Goal: Information Seeking & Learning: Learn about a topic

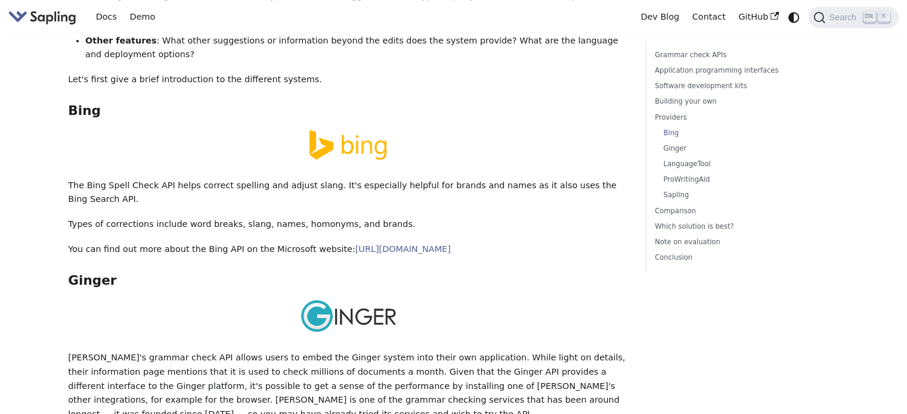
scroll to position [1848, 0]
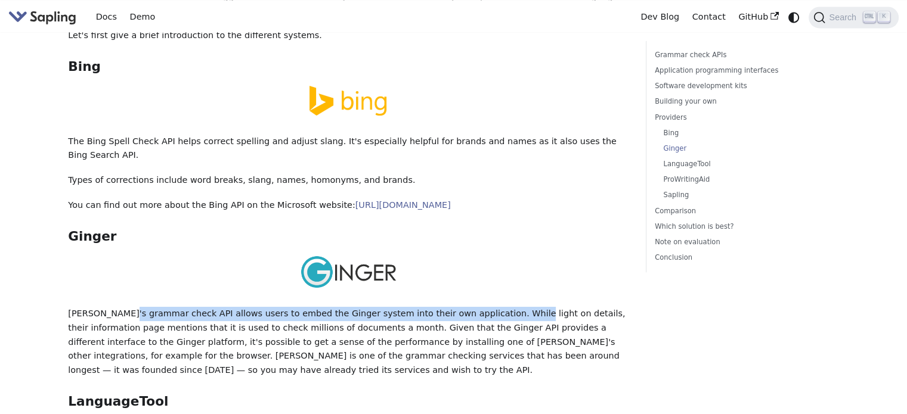
drag, startPoint x: 123, startPoint y: 241, endPoint x: 480, endPoint y: 242, distance: 356.5
click at [480, 307] on p "Ginger's grammar check API allows users to embed the Ginger system into their o…" at bounding box center [348, 342] width 560 height 71
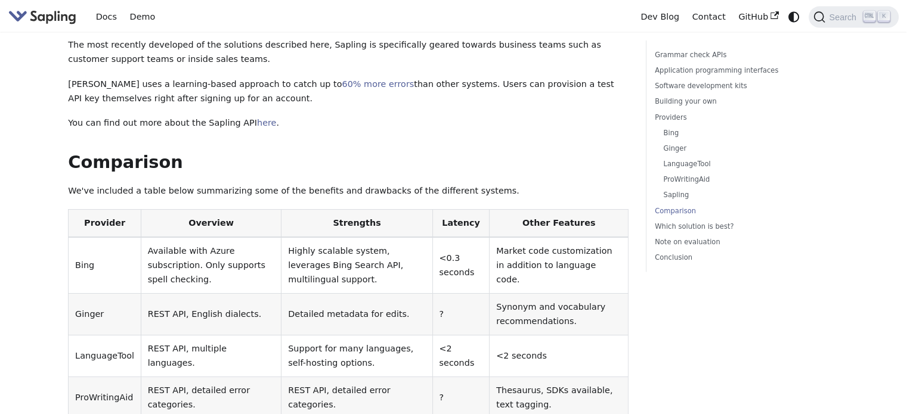
scroll to position [2623, 0]
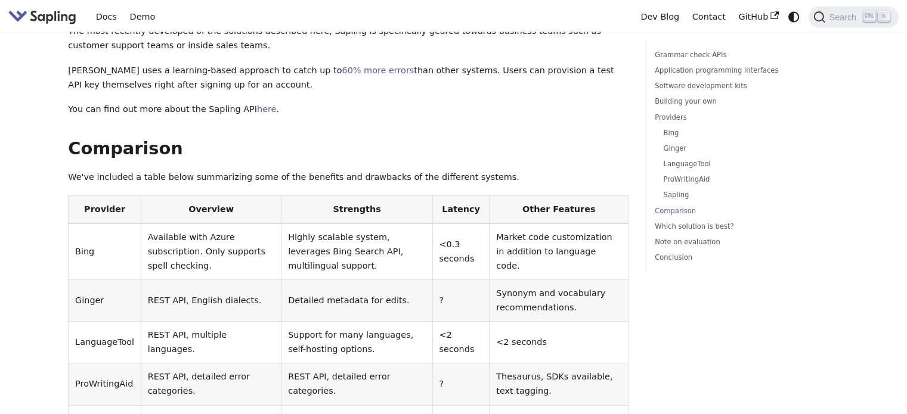
click at [91, 364] on td "ProWritingAid" at bounding box center [105, 385] width 73 height 42
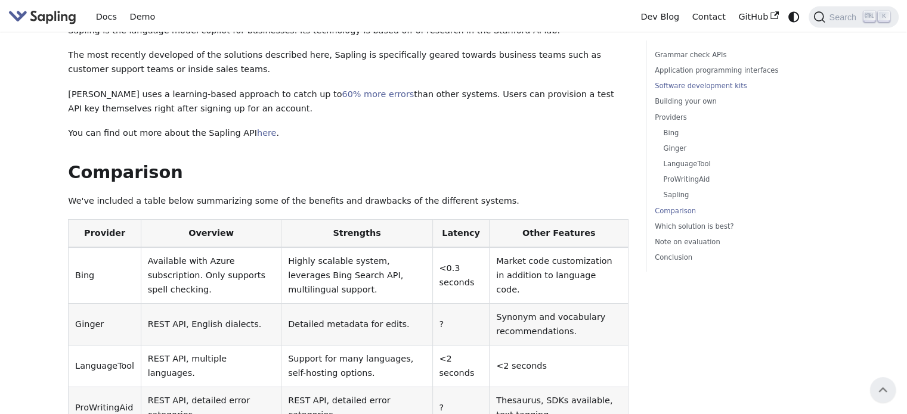
scroll to position [2564, 0]
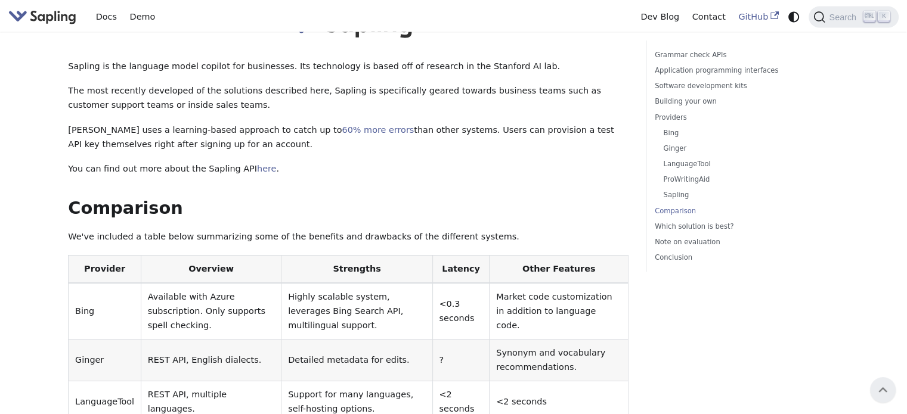
click at [756, 17] on link "GitHub" at bounding box center [758, 17] width 53 height 18
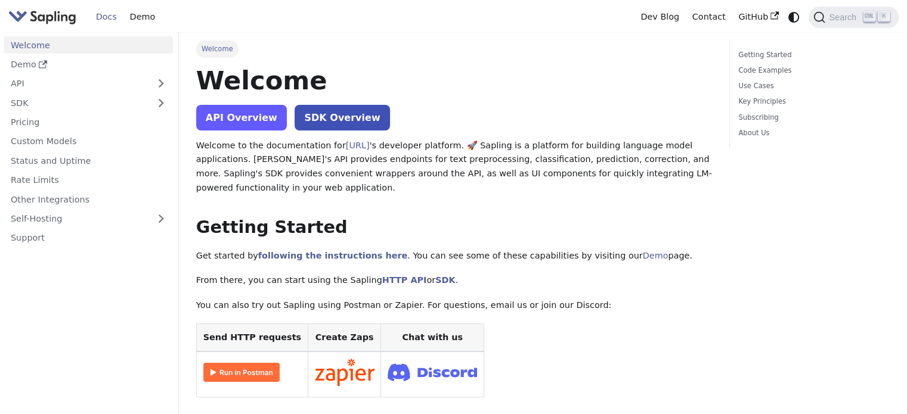
click at [243, 122] on link "API Overview" at bounding box center [241, 118] width 91 height 26
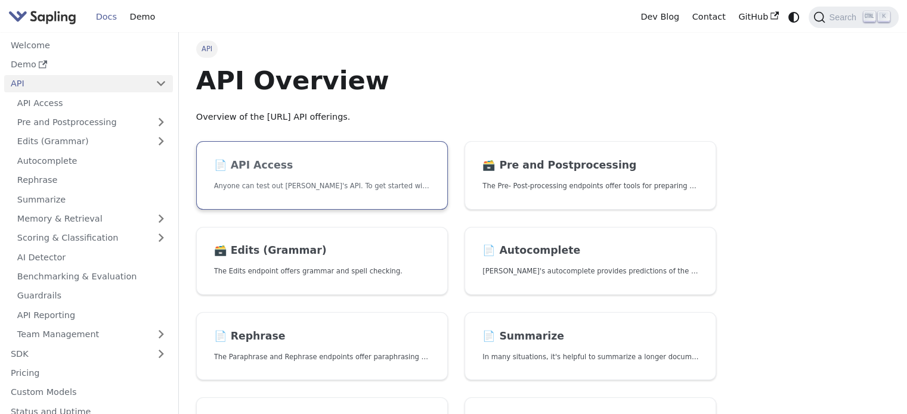
click at [290, 169] on h2 "📄️ API Access" at bounding box center [322, 165] width 216 height 13
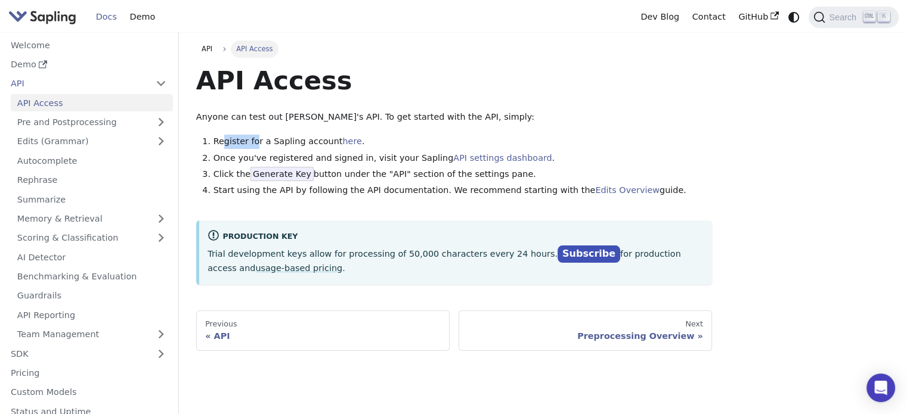
drag, startPoint x: 224, startPoint y: 138, endPoint x: 253, endPoint y: 145, distance: 29.5
click at [253, 145] on li "Register for a Sapling account here ." at bounding box center [462, 142] width 499 height 14
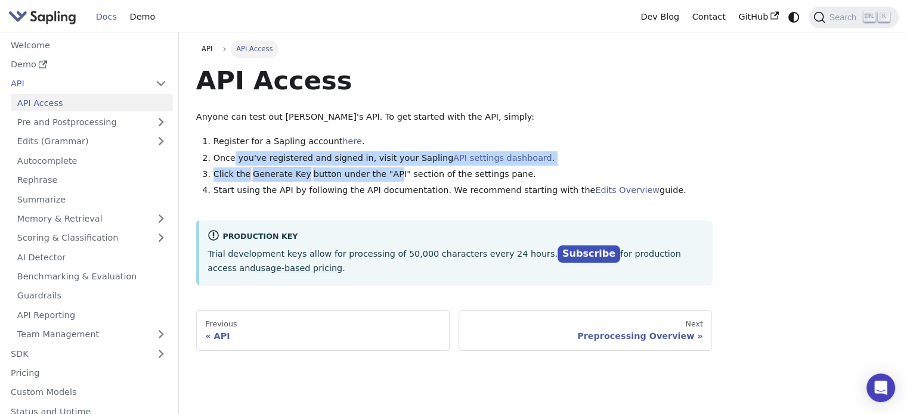
drag, startPoint x: 233, startPoint y: 155, endPoint x: 382, endPoint y: 175, distance: 149.8
click at [382, 175] on ol "Register for a Sapling account here . Once you've registered and signed in, vis…" at bounding box center [454, 166] width 516 height 63
click at [382, 175] on li "Click the Generate Key button under the "API" section of the settings pane." at bounding box center [462, 175] width 499 height 14
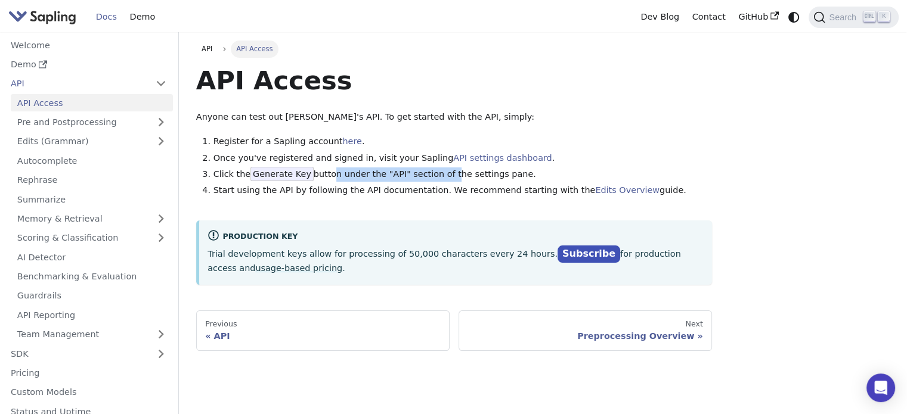
drag, startPoint x: 434, startPoint y: 173, endPoint x: 322, endPoint y: 175, distance: 112.1
click at [322, 175] on li "Click the Generate Key button under the "API" section of the settings pane." at bounding box center [462, 175] width 499 height 14
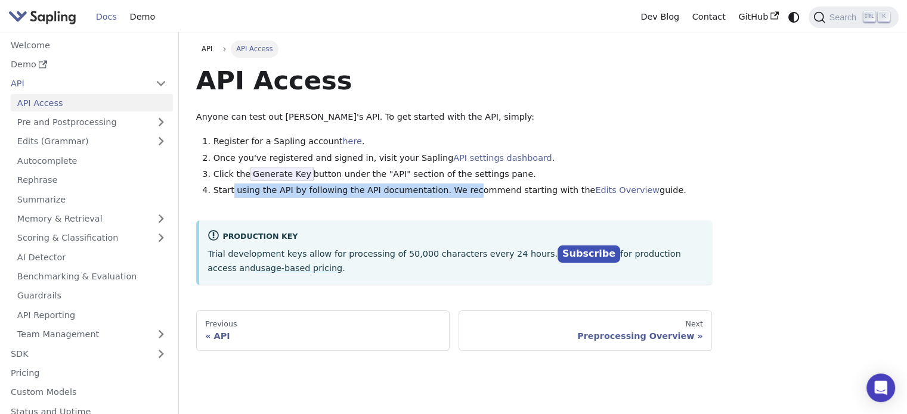
drag, startPoint x: 230, startPoint y: 188, endPoint x: 453, endPoint y: 189, distance: 223.0
click at [453, 189] on li "Start using the API by following the API documentation. We recommend starting w…" at bounding box center [462, 191] width 499 height 14
click at [342, 141] on link "here" at bounding box center [351, 142] width 19 height 10
click at [160, 140] on link "Edits (Grammar)" at bounding box center [92, 141] width 162 height 17
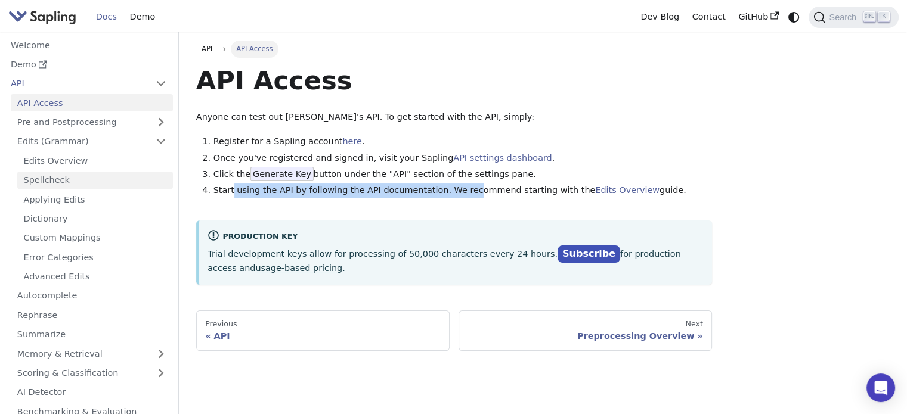
click at [49, 178] on link "Spellcheck" at bounding box center [95, 180] width 156 height 17
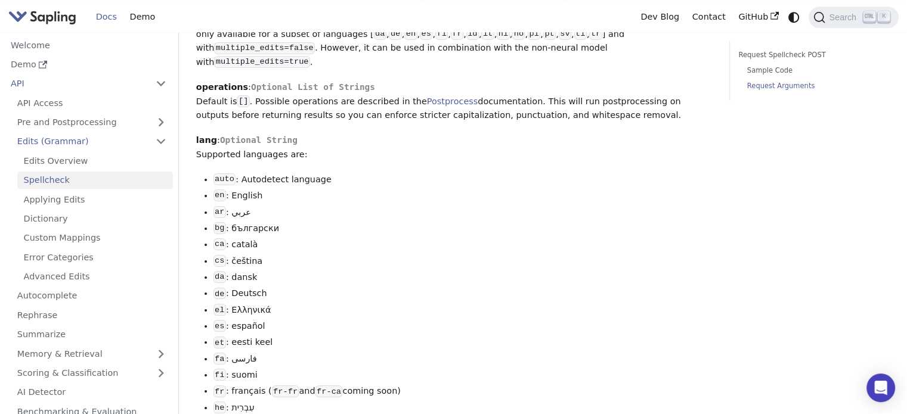
scroll to position [1133, 0]
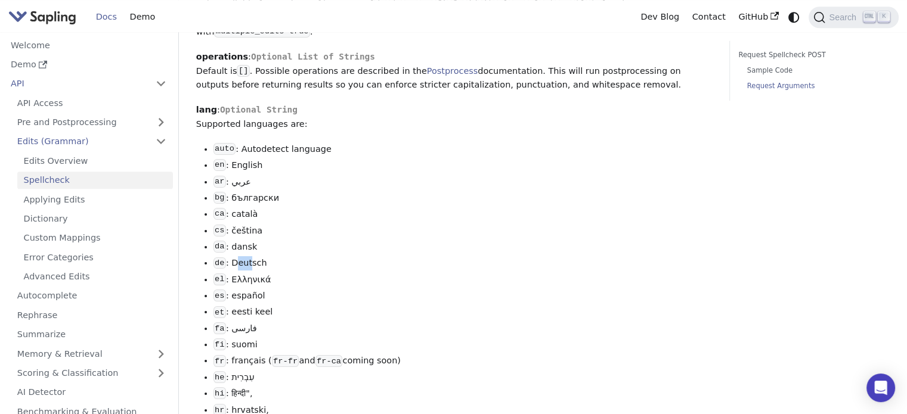
click at [249, 259] on li "de : Deutsch" at bounding box center [462, 263] width 499 height 14
drag, startPoint x: 220, startPoint y: 117, endPoint x: 286, endPoint y: 119, distance: 65.6
click at [286, 119] on p "lang : Optional String Supported languages are:" at bounding box center [454, 117] width 516 height 29
drag, startPoint x: 236, startPoint y: 263, endPoint x: 256, endPoint y: 262, distance: 19.7
click at [256, 262] on li "de : Deutsch" at bounding box center [462, 263] width 499 height 14
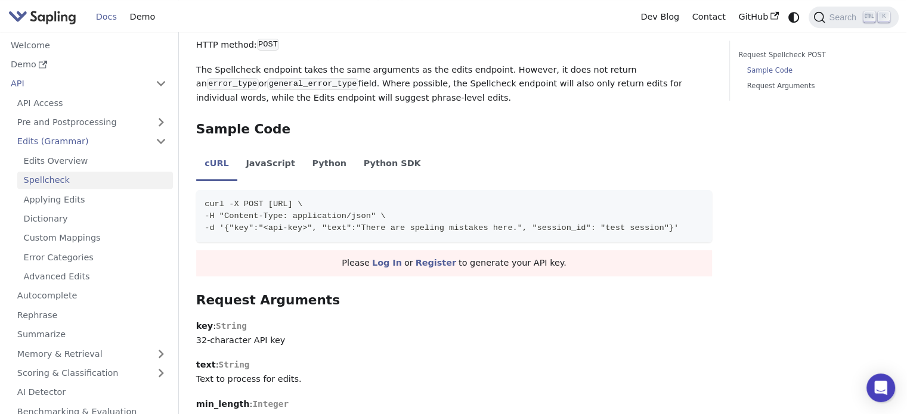
scroll to position [537, 0]
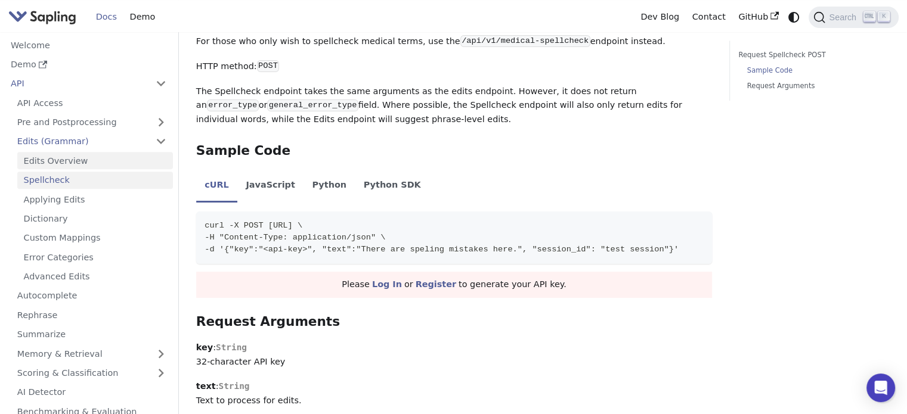
click at [48, 159] on link "Edits Overview" at bounding box center [95, 160] width 156 height 17
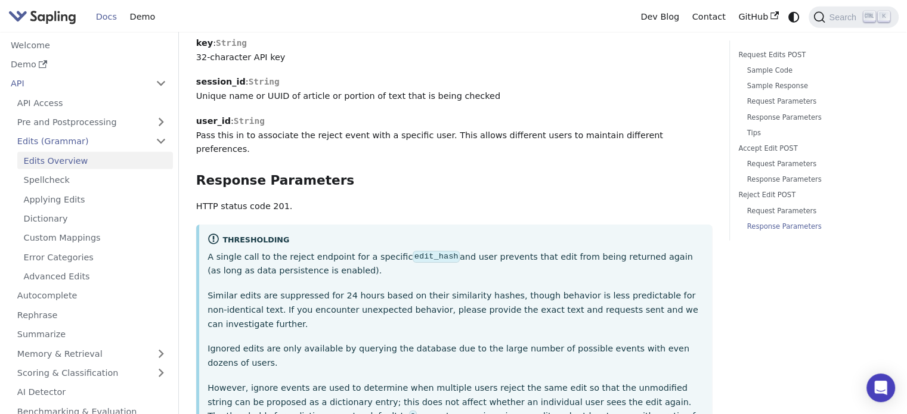
scroll to position [3518, 0]
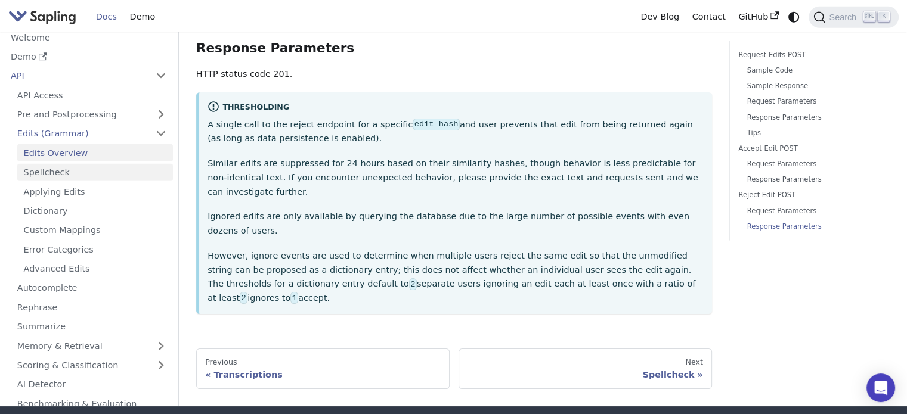
click at [83, 164] on link "Spellcheck" at bounding box center [95, 172] width 156 height 17
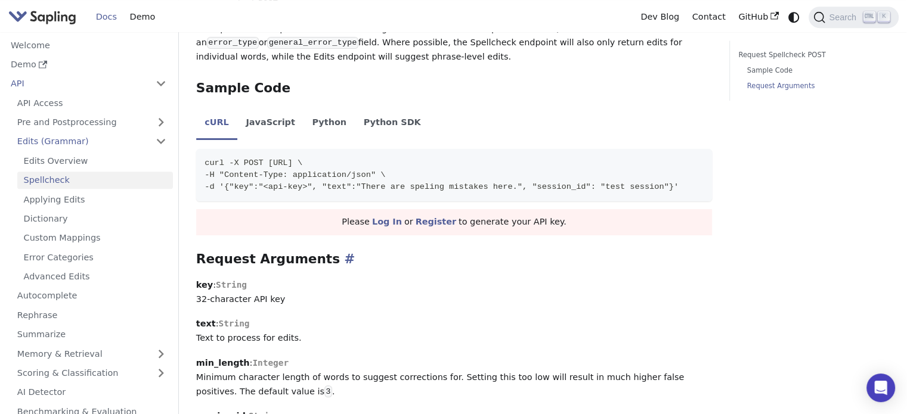
scroll to position [516, 0]
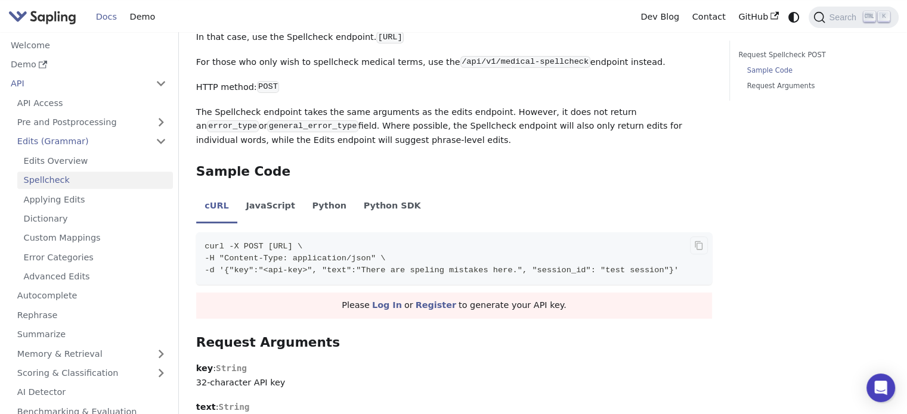
drag, startPoint x: 441, startPoint y: 249, endPoint x: 264, endPoint y: 247, distance: 177.1
click at [264, 247] on span "curl -X POST https://api.sapling.ai/api/v1/spellcheck \" at bounding box center [254, 246] width 98 height 9
drag, startPoint x: 261, startPoint y: 271, endPoint x: 656, endPoint y: 273, distance: 394.7
click at [656, 273] on span "-d '{"key":"<api-key>", "text":"There are speling mistakes here.", "session_id"…" at bounding box center [442, 270] width 474 height 9
copy span "{"key":"<api-key>", "text":"There are speling mistakes here.", "session_id": "t…"
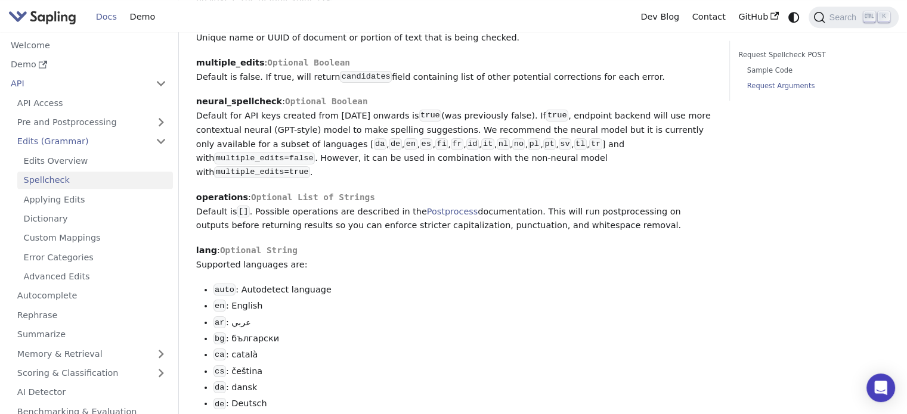
scroll to position [1052, 0]
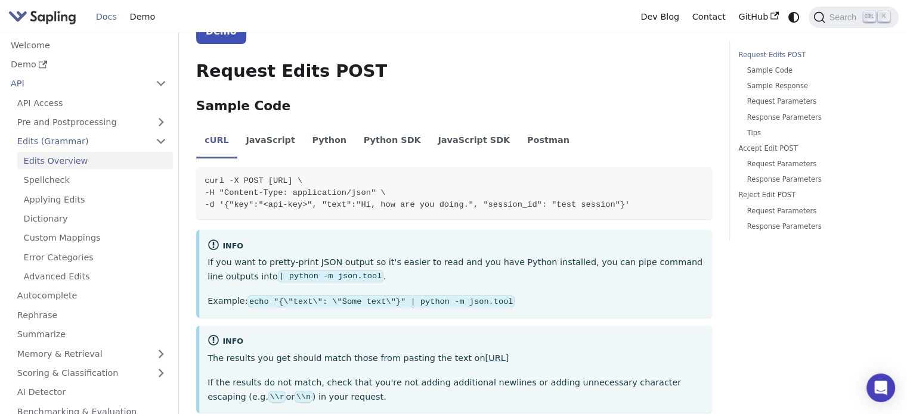
scroll to position [238, 0]
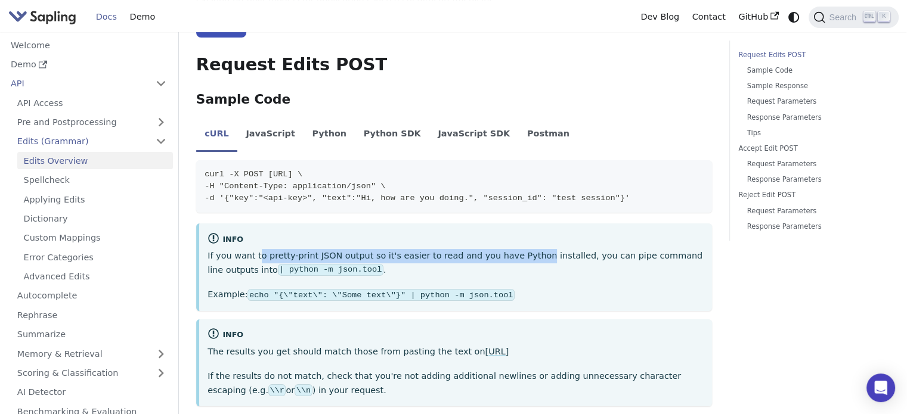
drag, startPoint x: 256, startPoint y: 255, endPoint x: 518, endPoint y: 253, distance: 261.1
click at [518, 253] on p "If you want to pretty-print JSON output so it's easier to read and you have Pyt…" at bounding box center [455, 263] width 496 height 29
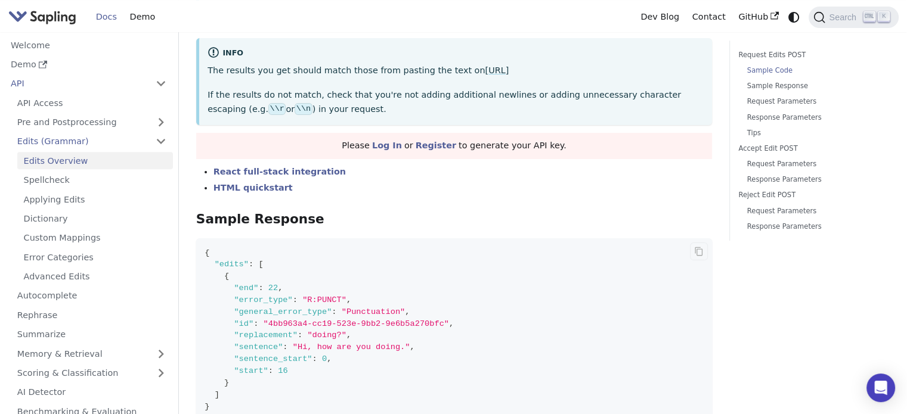
scroll to position [537, 0]
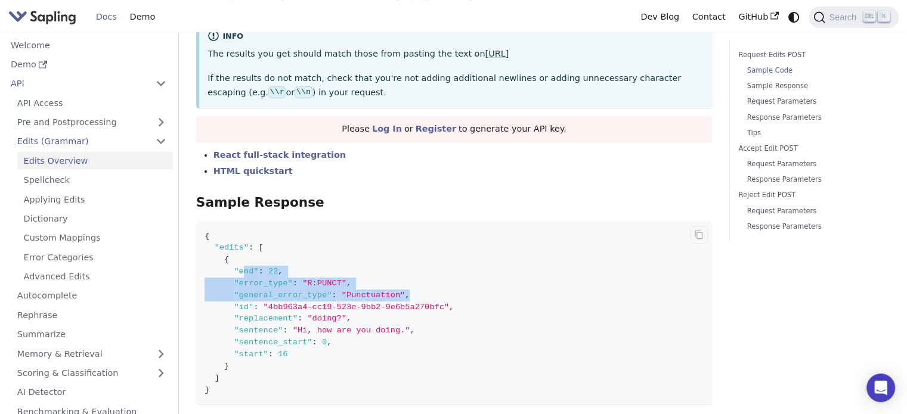
drag, startPoint x: 242, startPoint y: 267, endPoint x: 401, endPoint y: 294, distance: 161.5
click at [401, 294] on code "{ "edits" : [ { "end" : 22 , "error_type" : "R:PUNCT" , "general_error_type" : …" at bounding box center [454, 313] width 516 height 183
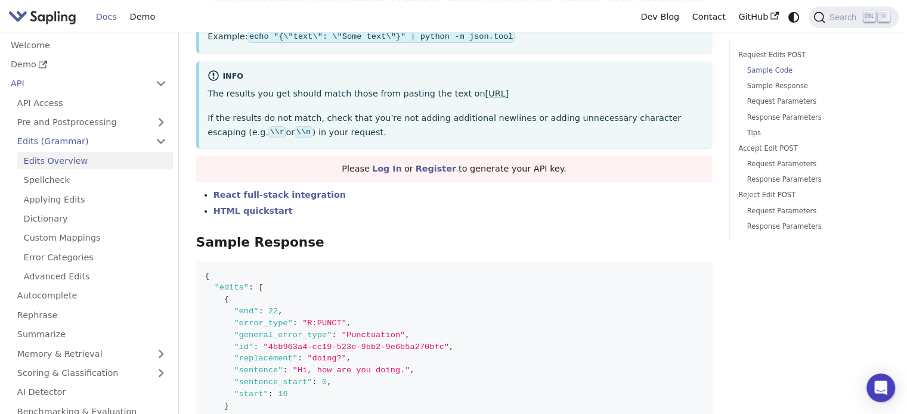
scroll to position [417, 0]
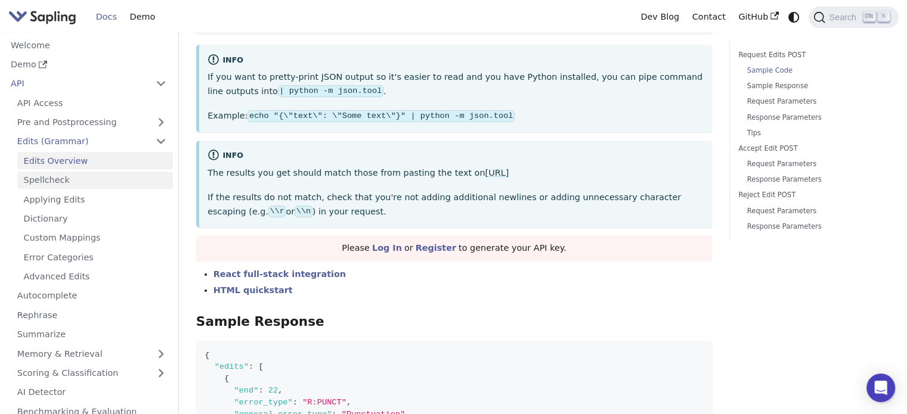
click at [52, 177] on link "Spellcheck" at bounding box center [95, 180] width 156 height 17
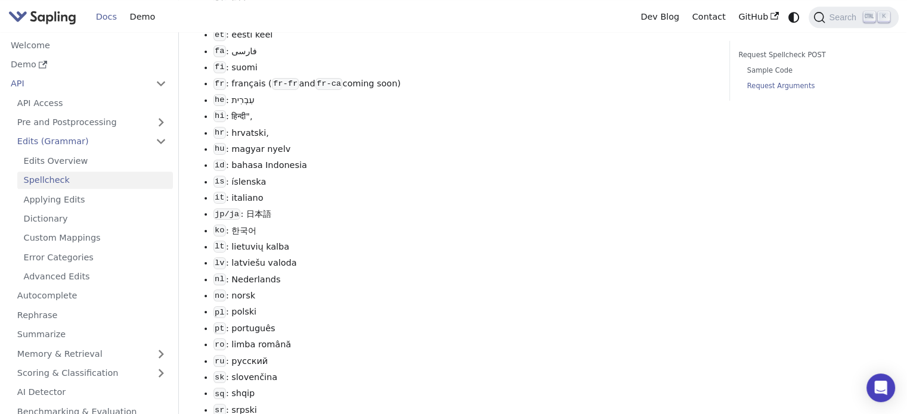
scroll to position [1708, 0]
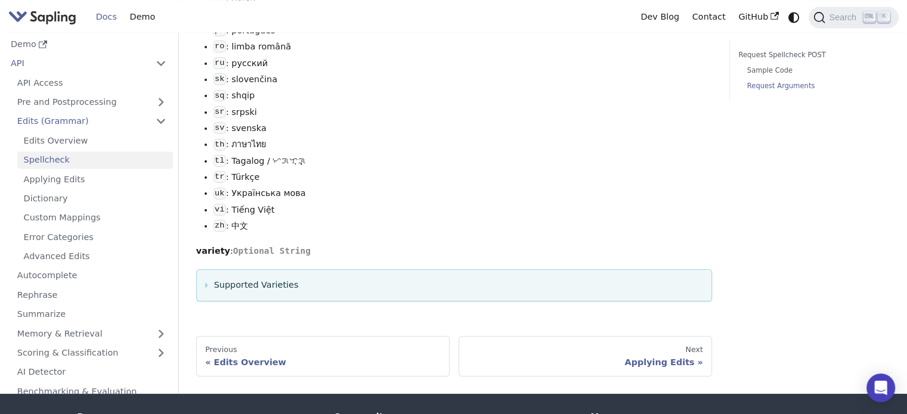
click at [205, 293] on summary "Supported Varieties" at bounding box center [454, 285] width 498 height 14
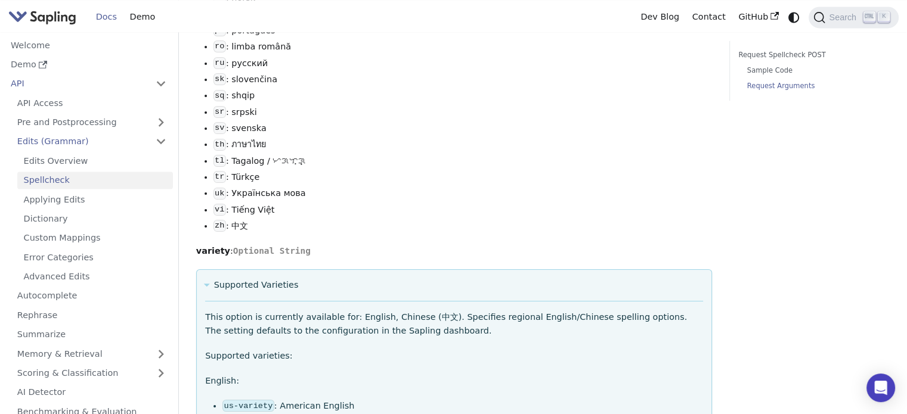
click at [213, 292] on summary "Supported Varieties" at bounding box center [454, 285] width 498 height 14
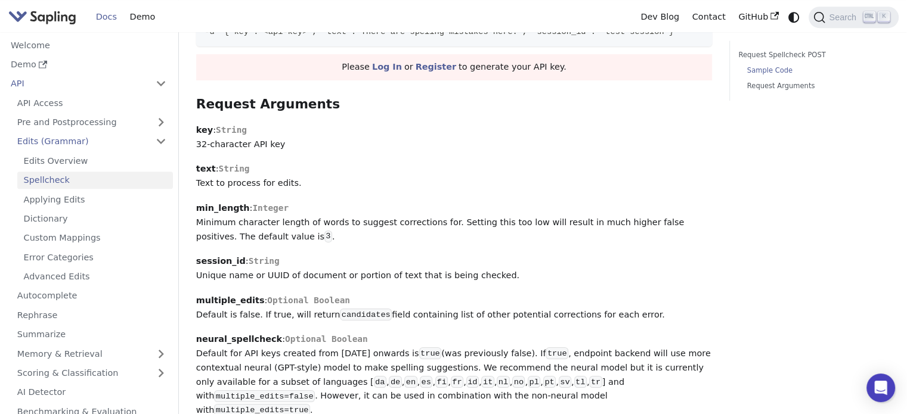
scroll to position [456, 0]
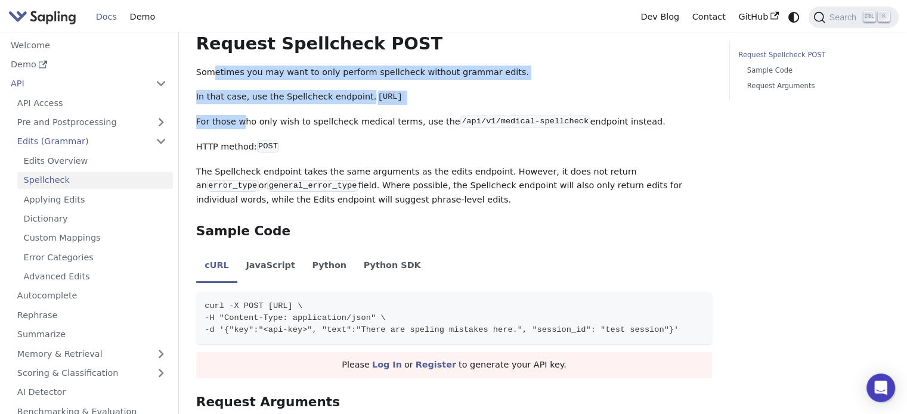
drag, startPoint x: 216, startPoint y: 69, endPoint x: 237, endPoint y: 122, distance: 57.6
click at [236, 122] on p "For those who only wish to spellcheck medical terms, use the /api/v1/medical-sp…" at bounding box center [454, 122] width 516 height 14
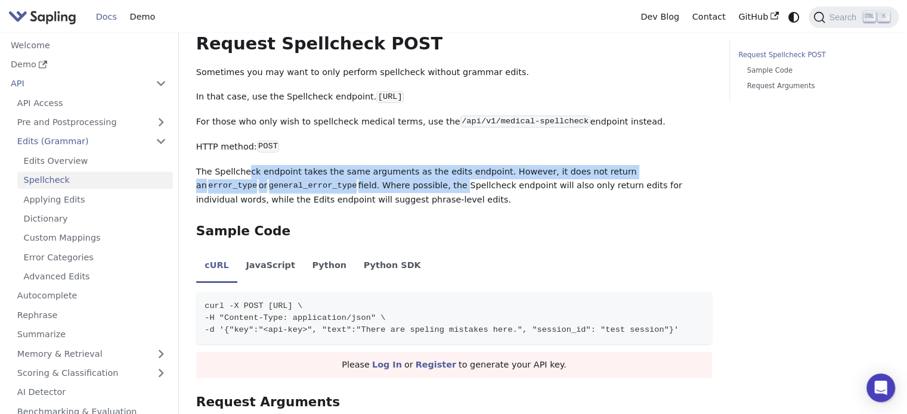
drag, startPoint x: 244, startPoint y: 176, endPoint x: 377, endPoint y: 185, distance: 133.3
click at [377, 185] on p "The Spellcheck endpoint takes the same arguments as the edits endpoint. However…" at bounding box center [454, 186] width 516 height 42
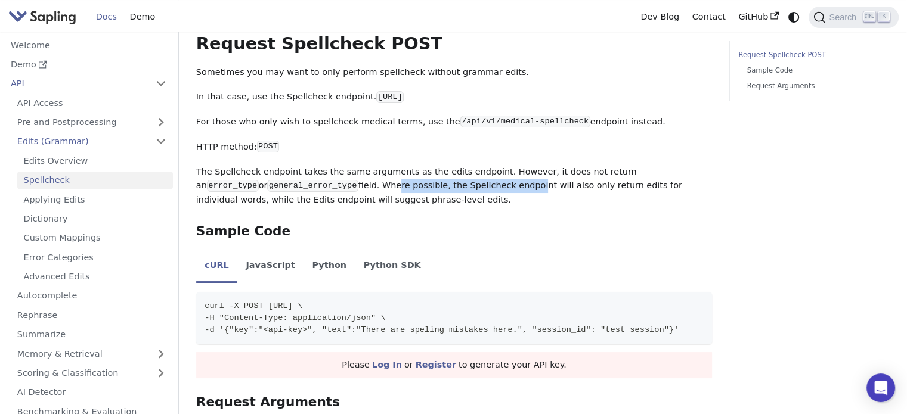
drag, startPoint x: 315, startPoint y: 190, endPoint x: 446, endPoint y: 185, distance: 131.3
click at [446, 185] on p "The Spellcheck endpoint takes the same arguments as the edits endpoint. However…" at bounding box center [454, 186] width 516 height 42
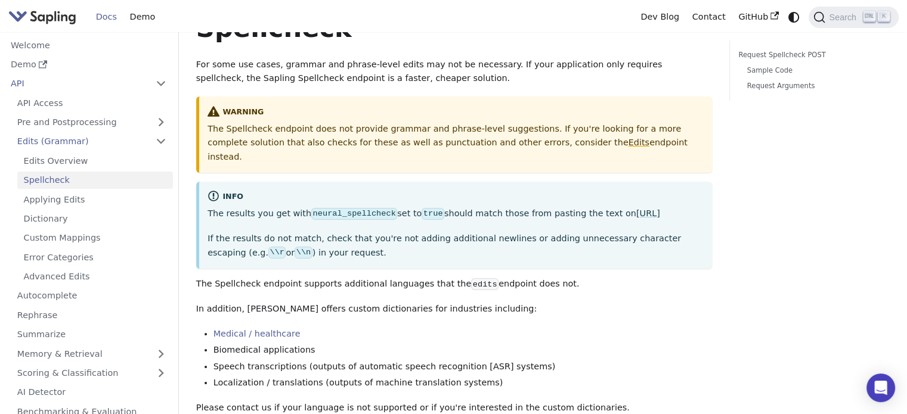
scroll to position [0, 0]
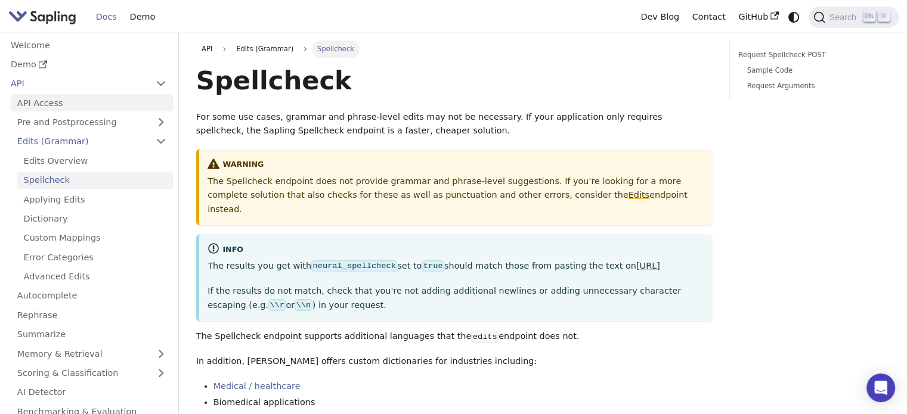
click at [31, 103] on link "API Access" at bounding box center [92, 102] width 162 height 17
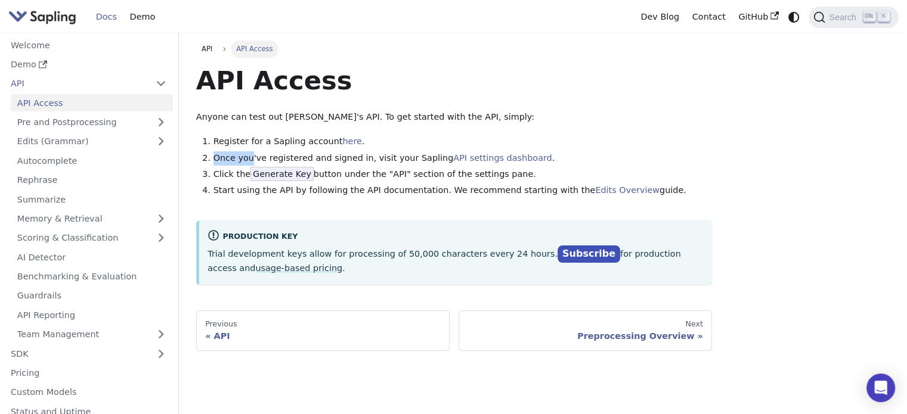
drag, startPoint x: 247, startPoint y: 154, endPoint x: 382, endPoint y: 148, distance: 134.3
click at [382, 148] on ol "Register for a Sapling account here . Once you've registered and signed in, vis…" at bounding box center [454, 166] width 516 height 63
click at [382, 148] on li "Register for a Sapling account here ." at bounding box center [462, 142] width 499 height 14
click at [48, 378] on link "Pricing" at bounding box center [88, 373] width 169 height 17
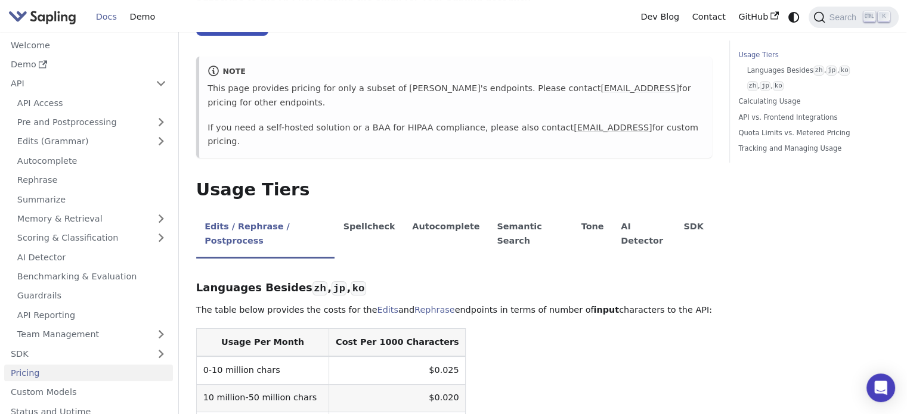
scroll to position [179, 0]
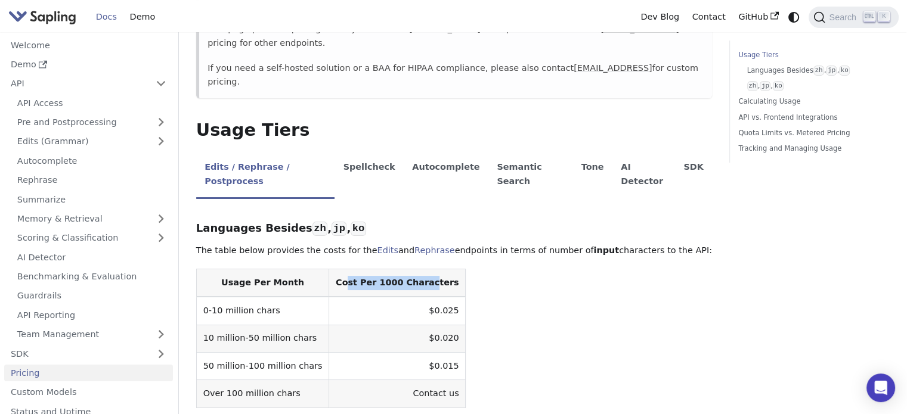
drag, startPoint x: 331, startPoint y: 236, endPoint x: 404, endPoint y: 236, distance: 72.7
click at [404, 269] on th "Cost Per 1000 Characters" at bounding box center [397, 283] width 137 height 28
drag, startPoint x: 355, startPoint y: 240, endPoint x: 374, endPoint y: 240, distance: 19.1
click at [374, 269] on th "Cost Per 1000 Characters" at bounding box center [397, 283] width 137 height 28
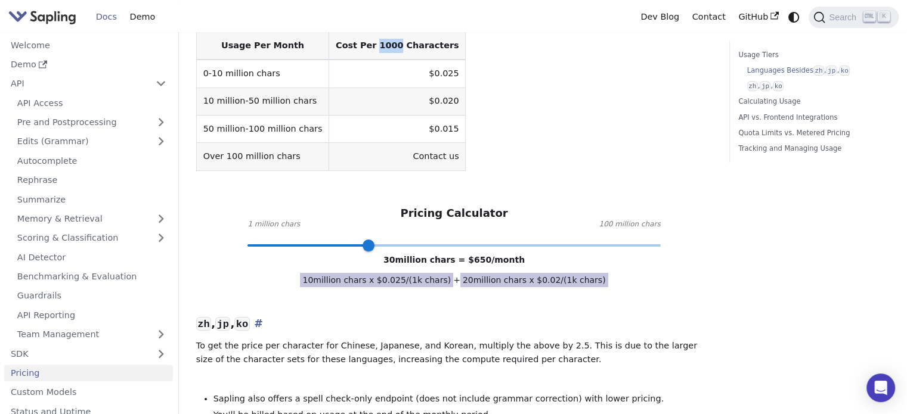
scroll to position [417, 0]
drag, startPoint x: 367, startPoint y: 202, endPoint x: 324, endPoint y: 200, distance: 43.6
click at [324, 238] on span at bounding box center [323, 244] width 12 height 12
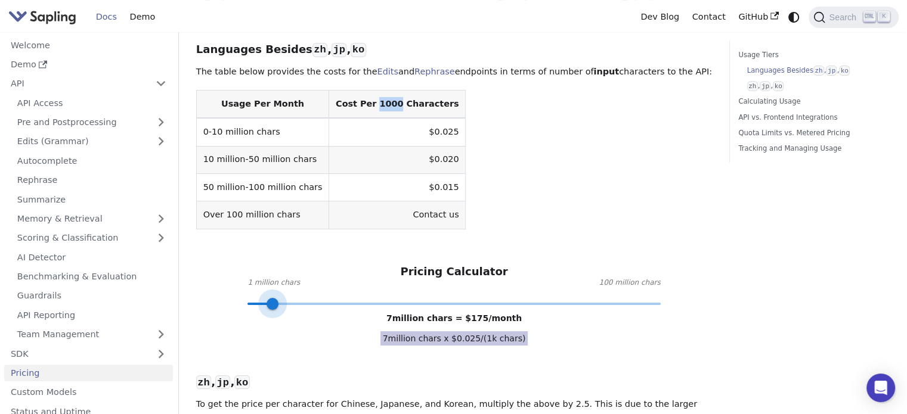
type input "1"
drag, startPoint x: 321, startPoint y: 262, endPoint x: 238, endPoint y: 267, distance: 83.6
click at [241, 298] on span at bounding box center [247, 304] width 12 height 12
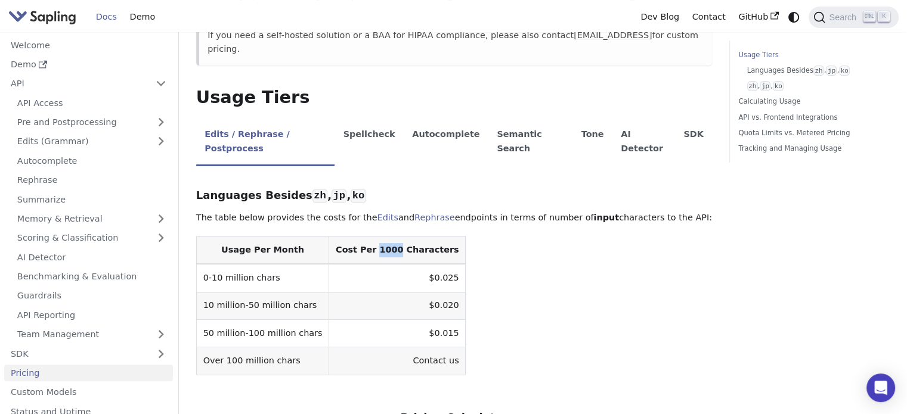
scroll to position [238, 0]
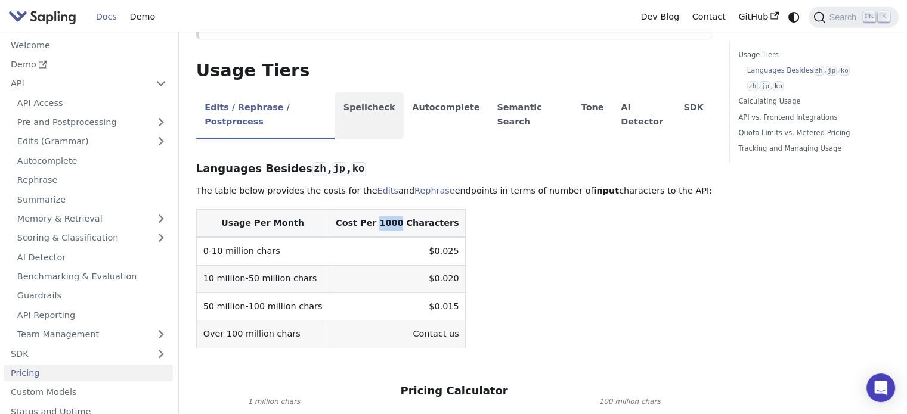
click at [356, 92] on li "Spellcheck" at bounding box center [368, 115] width 69 height 47
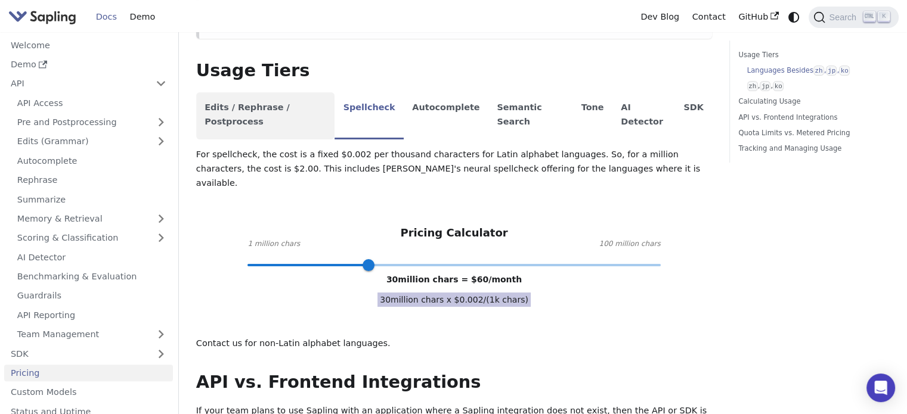
click at [297, 92] on li "Edits / Rephrase / Postprocess" at bounding box center [265, 115] width 138 height 47
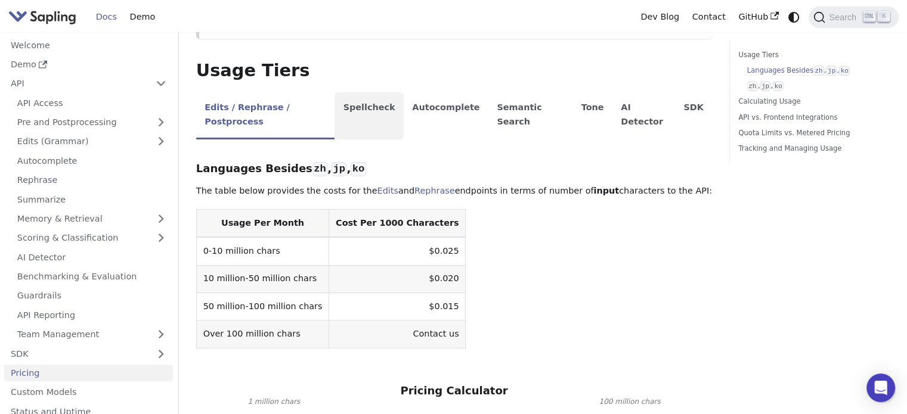
click at [362, 92] on li "Spellcheck" at bounding box center [368, 115] width 69 height 47
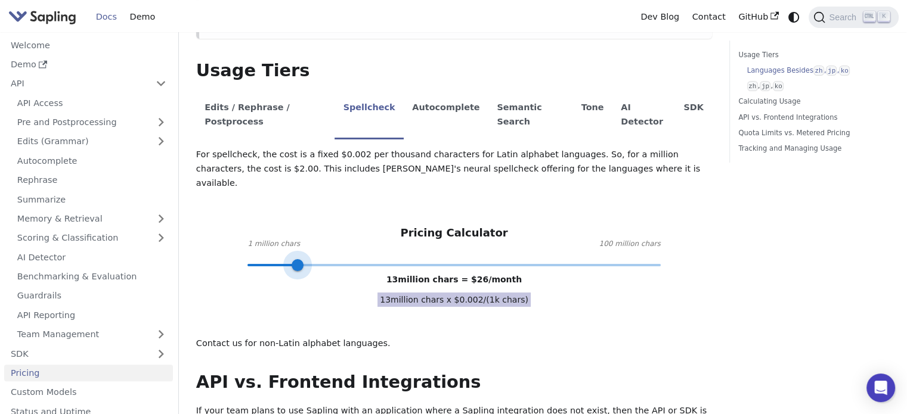
type input "1"
drag, startPoint x: 372, startPoint y: 202, endPoint x: 215, endPoint y: 205, distance: 156.8
click at [215, 227] on div "Pricing Calculator 1 million chars 100 million chars 1 million chars = $ 2 /mon…" at bounding box center [454, 246] width 516 height 39
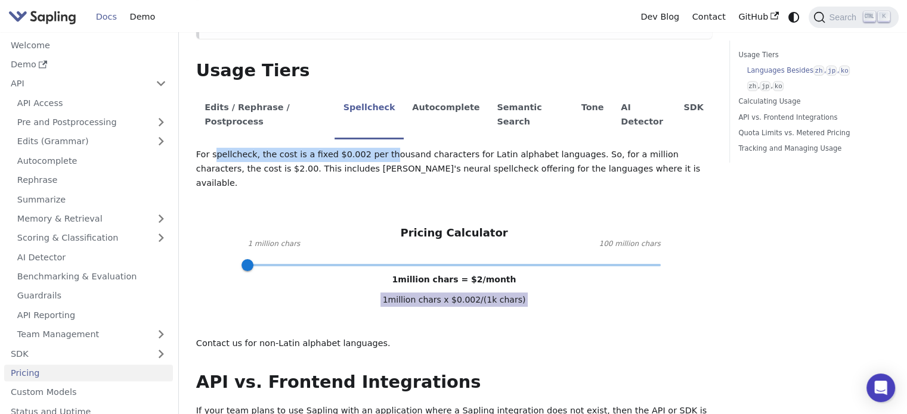
drag, startPoint x: 214, startPoint y: 111, endPoint x: 372, endPoint y: 108, distance: 158.0
click at [372, 148] on p "For spellcheck, the cost is a fixed $0.002 per thousand characters for Latin al…" at bounding box center [454, 169] width 516 height 42
click at [422, 148] on p "For spellcheck, the cost is a fixed $0.002 per thousand characters for Latin al…" at bounding box center [454, 169] width 516 height 42
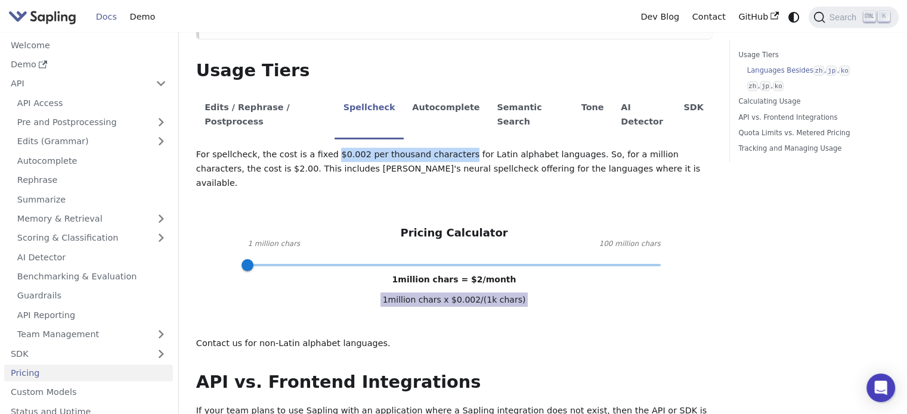
drag, startPoint x: 322, startPoint y: 111, endPoint x: 441, endPoint y: 112, distance: 119.2
click at [441, 148] on p "For spellcheck, the cost is a fixed $0.002 per thousand characters for Latin al…" at bounding box center [454, 169] width 516 height 42
copy p "$0.002 per thousand characters"
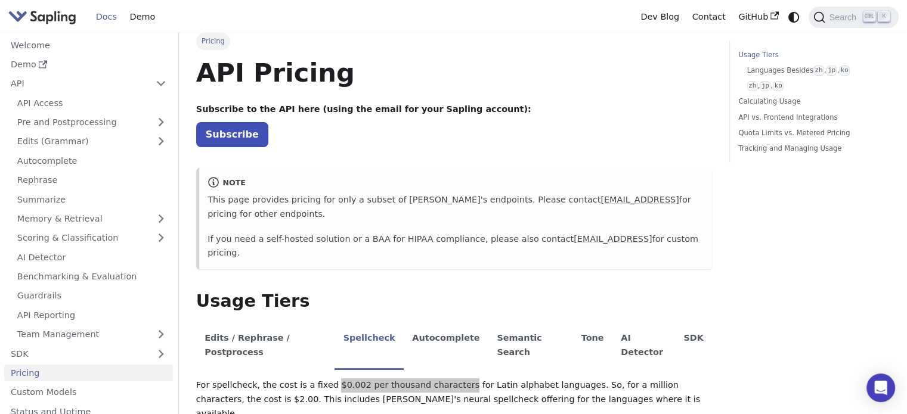
scroll to position [0, 0]
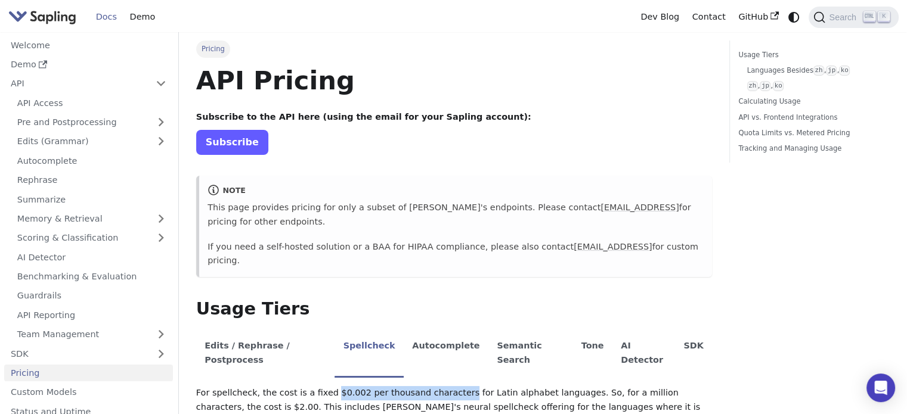
click at [242, 142] on link "Subscribe" at bounding box center [232, 142] width 72 height 24
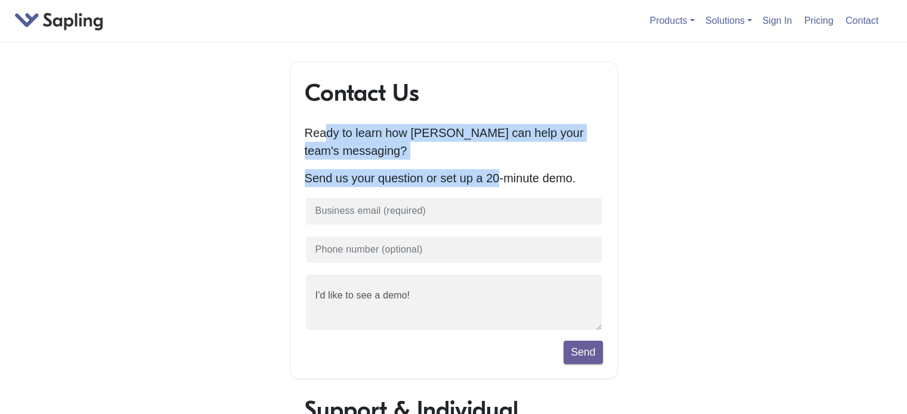
drag, startPoint x: 322, startPoint y: 135, endPoint x: 487, endPoint y: 187, distance: 172.9
click at [487, 187] on div "Contact Us Ready to learn how [PERSON_NAME] can help your team's messaging? Sen…" at bounding box center [454, 220] width 328 height 318
click at [487, 187] on p "Send us your question or set up a 20-minute demo." at bounding box center [454, 178] width 298 height 18
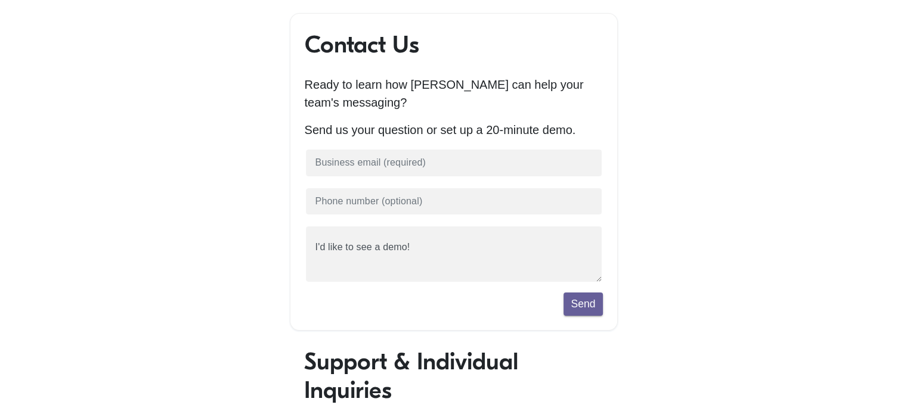
scroll to position [60, 0]
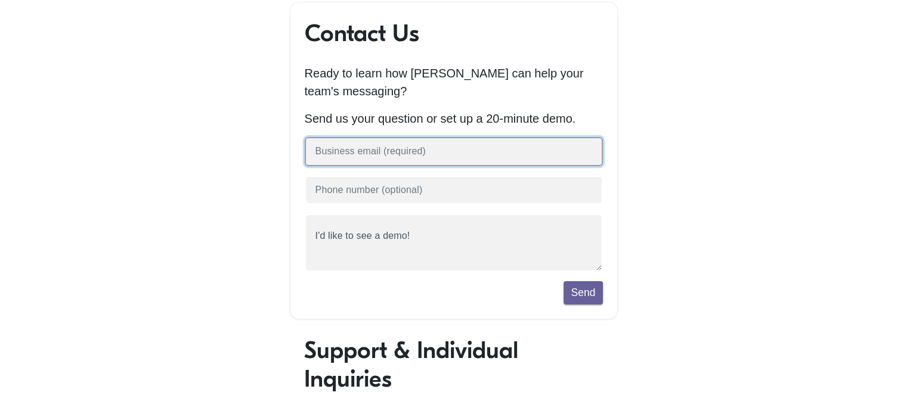
click at [341, 154] on input "text" at bounding box center [454, 151] width 298 height 29
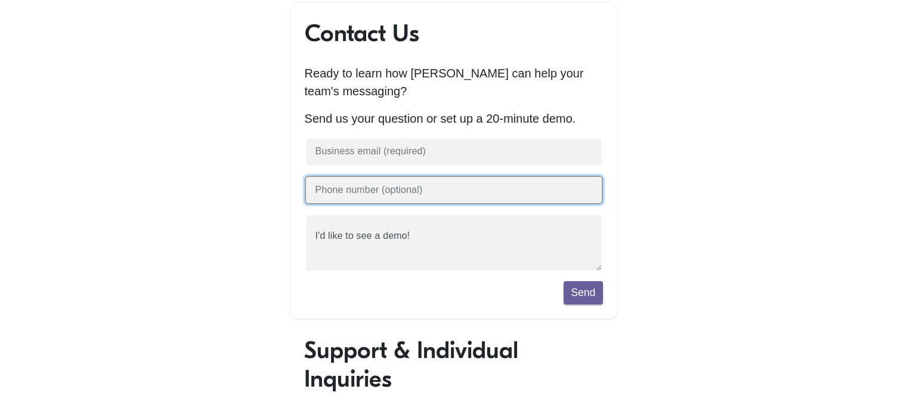
click at [351, 194] on input "text" at bounding box center [454, 190] width 298 height 29
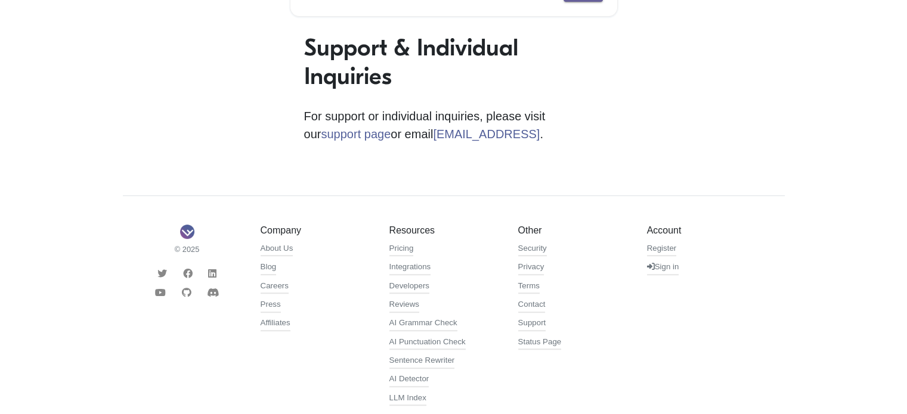
scroll to position [395, 0]
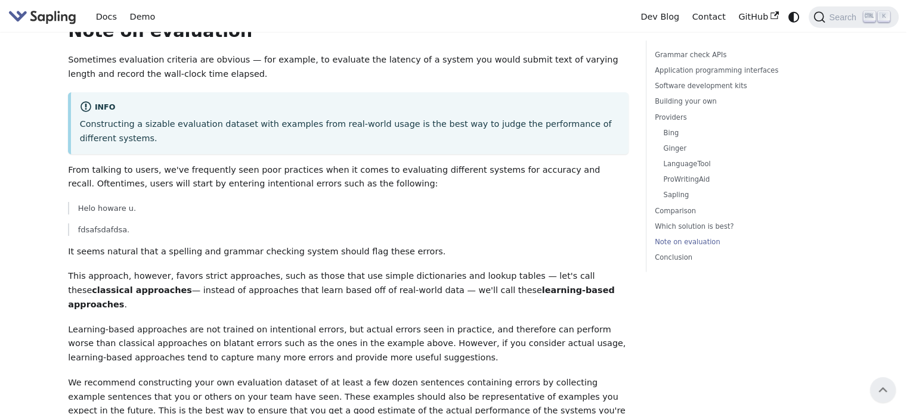
scroll to position [3013, 0]
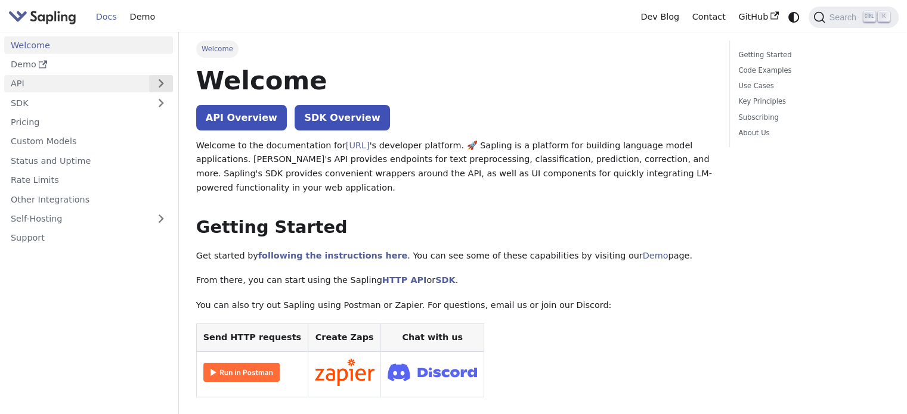
click at [157, 80] on button "Expand sidebar category 'API'" at bounding box center [161, 83] width 24 height 17
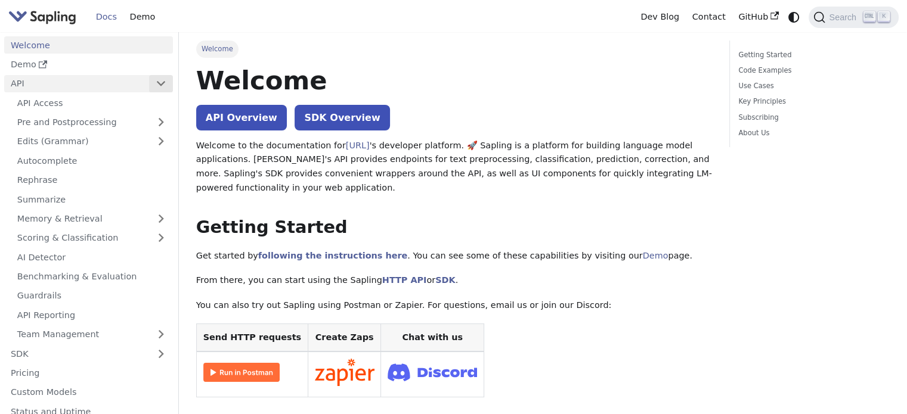
click at [169, 78] on button "Collapse sidebar category 'API'" at bounding box center [161, 83] width 24 height 17
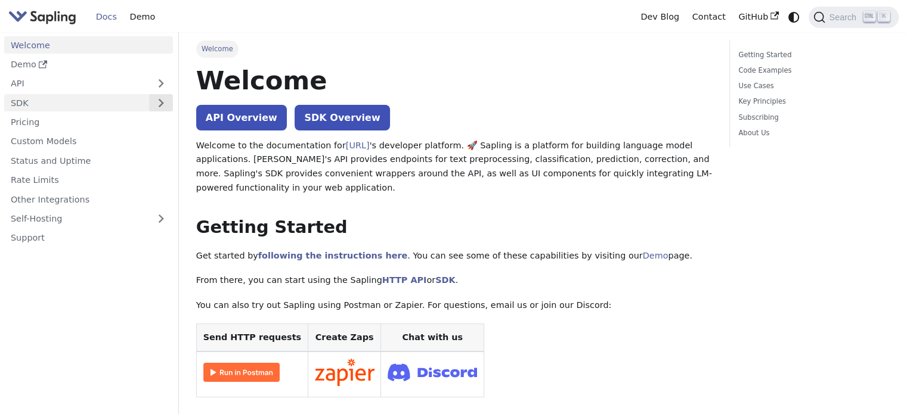
click at [157, 103] on button "Expand sidebar category 'SDK'" at bounding box center [161, 102] width 24 height 17
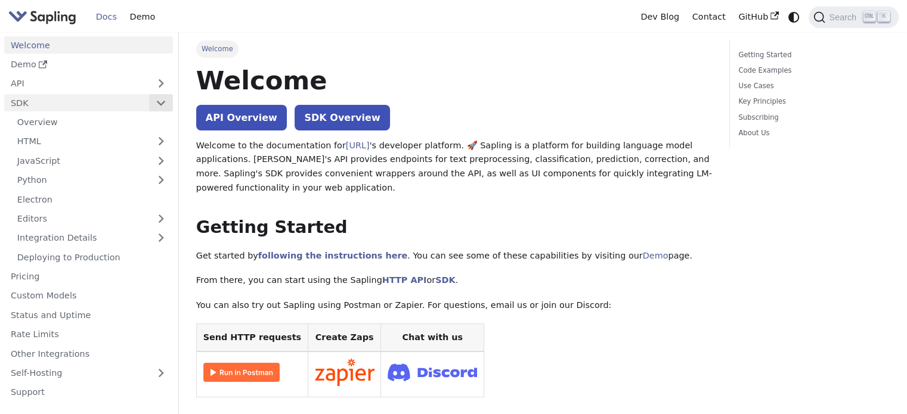
click at [160, 99] on button "Collapse sidebar category 'SDK'" at bounding box center [161, 102] width 24 height 17
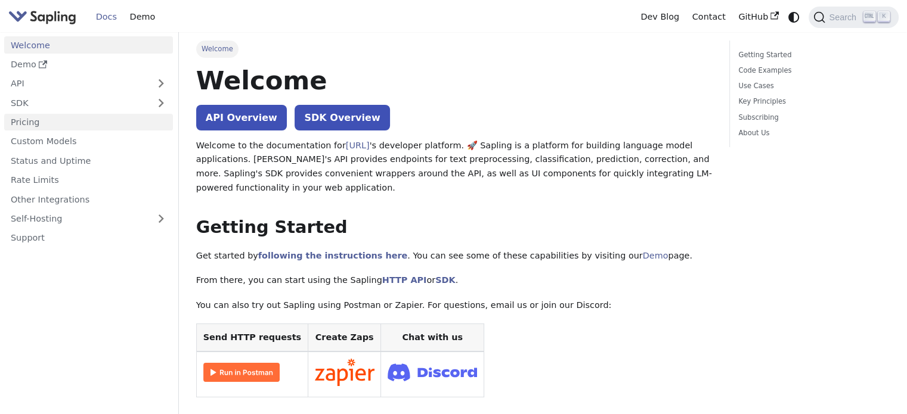
click at [156, 120] on link "Pricing" at bounding box center [88, 122] width 169 height 17
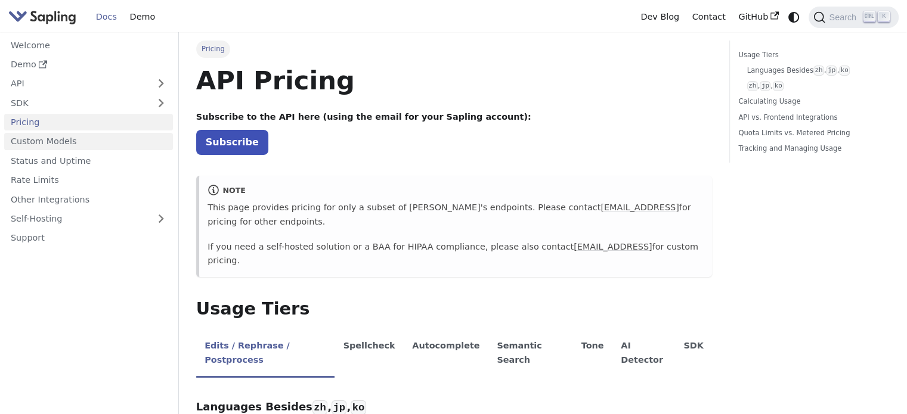
click at [86, 147] on link "Custom Models" at bounding box center [88, 141] width 169 height 17
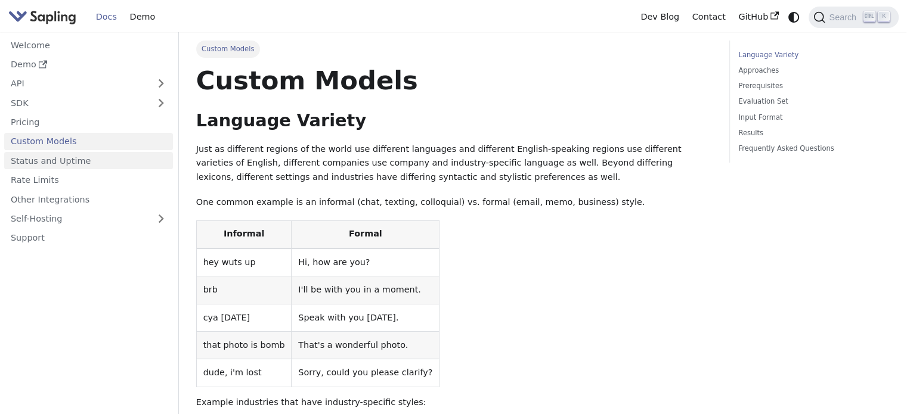
click at [75, 164] on link "Status and Uptime" at bounding box center [88, 160] width 169 height 17
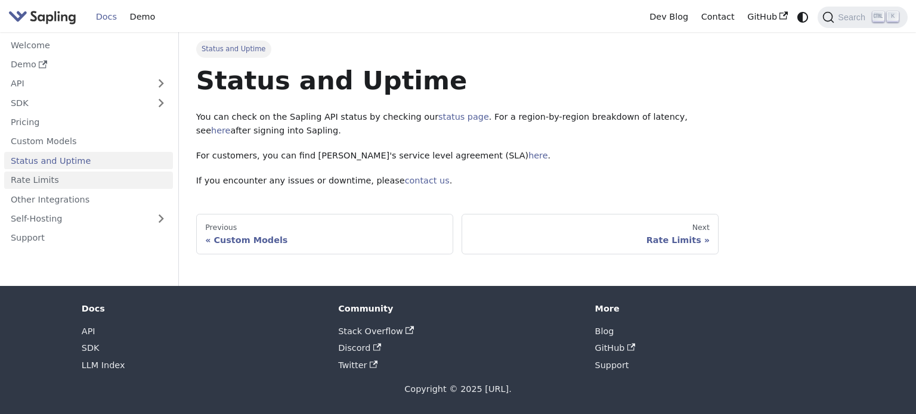
click at [69, 176] on link "Rate Limits" at bounding box center [88, 180] width 169 height 17
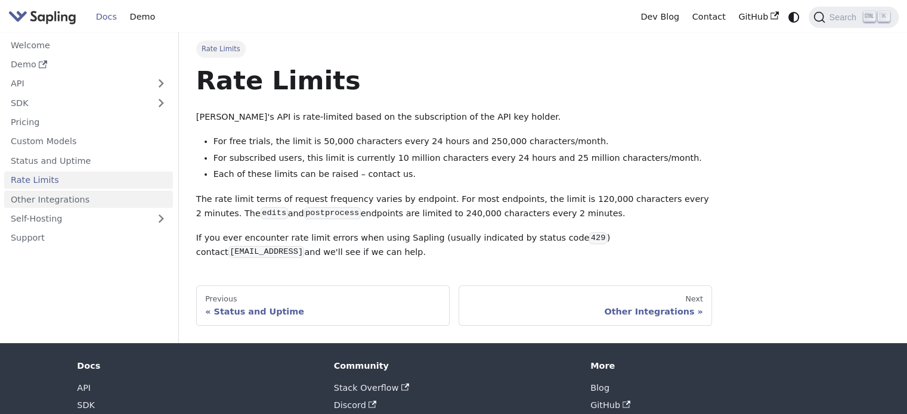
click at [74, 198] on link "Other Integrations" at bounding box center [88, 199] width 169 height 17
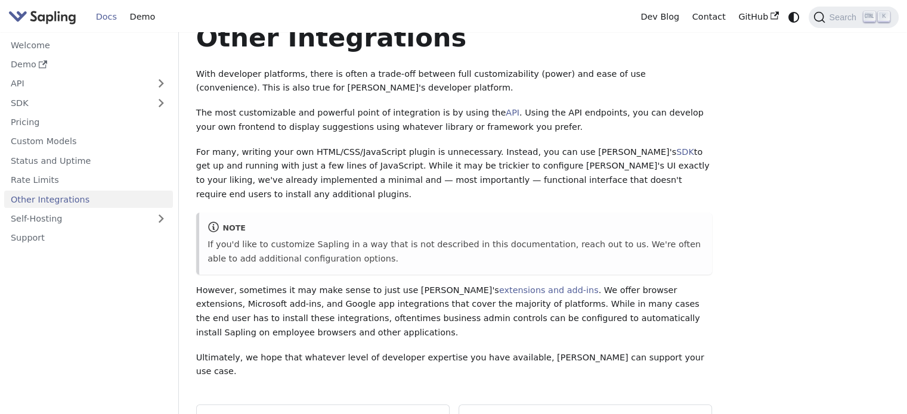
scroll to position [60, 0]
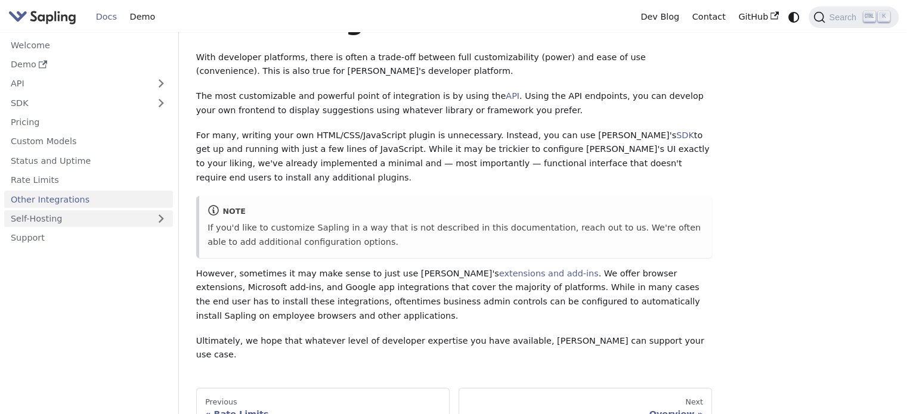
click at [57, 212] on link "Self-Hosting" at bounding box center [88, 218] width 169 height 17
click at [38, 268] on link "Support" at bounding box center [88, 276] width 169 height 17
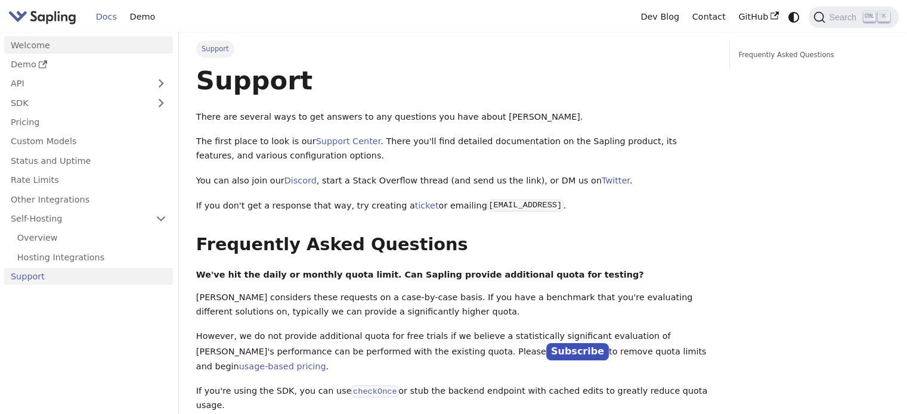
click at [77, 43] on link "Welcome" at bounding box center [88, 44] width 169 height 17
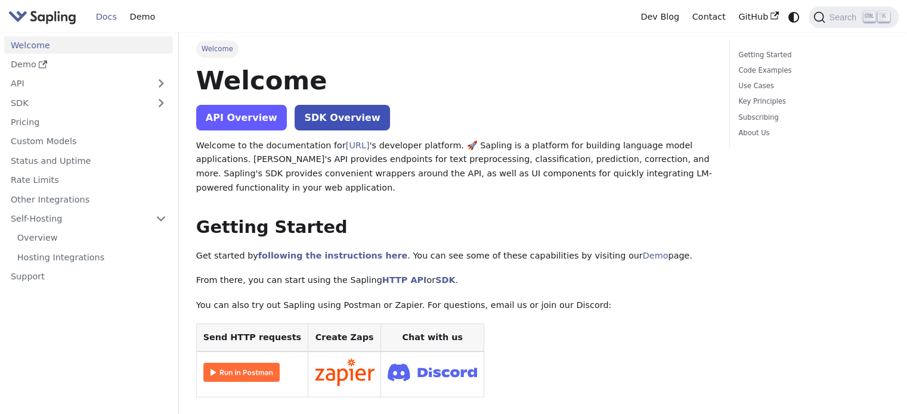
click at [253, 119] on link "API Overview" at bounding box center [241, 118] width 91 height 26
click at [60, 69] on link "Demo" at bounding box center [88, 64] width 169 height 17
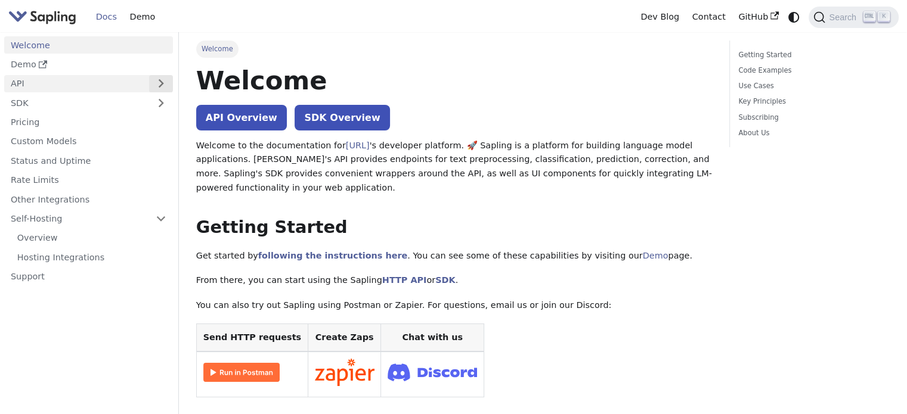
click at [153, 83] on button "Expand sidebar category 'API'" at bounding box center [161, 83] width 24 height 17
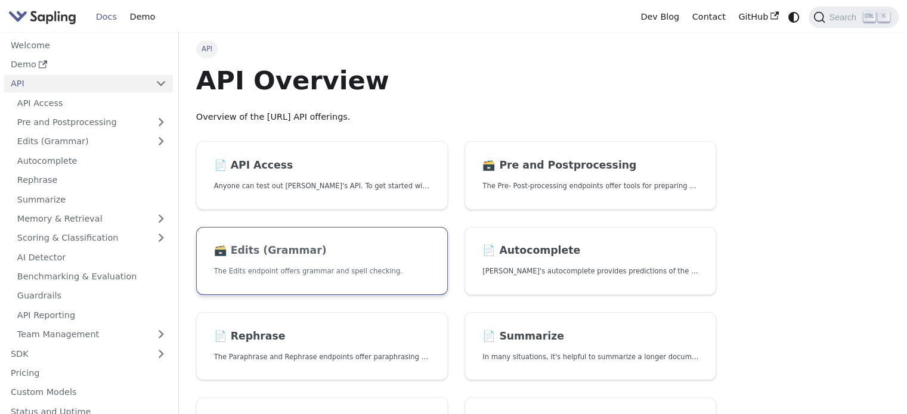
drag, startPoint x: 238, startPoint y: 298, endPoint x: 253, endPoint y: 281, distance: 22.8
click at [269, 259] on link "🗃️ Edits (Grammar) The Edits endpoint offers grammar and spell checking." at bounding box center [322, 261] width 252 height 69
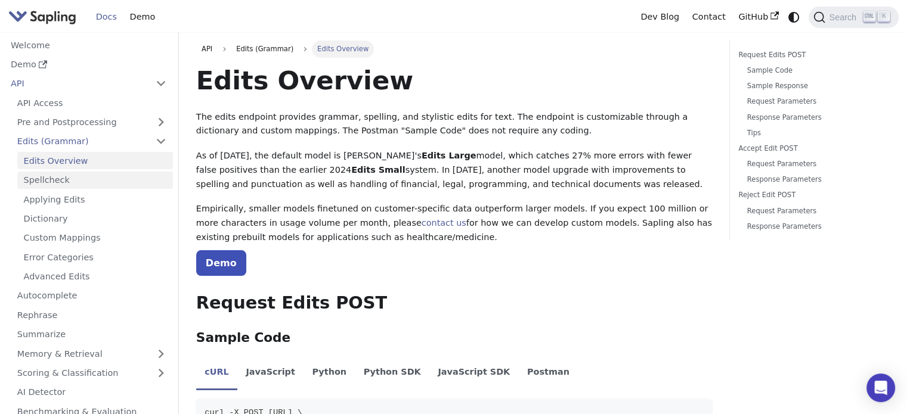
click at [79, 188] on link "Spellcheck" at bounding box center [95, 180] width 156 height 17
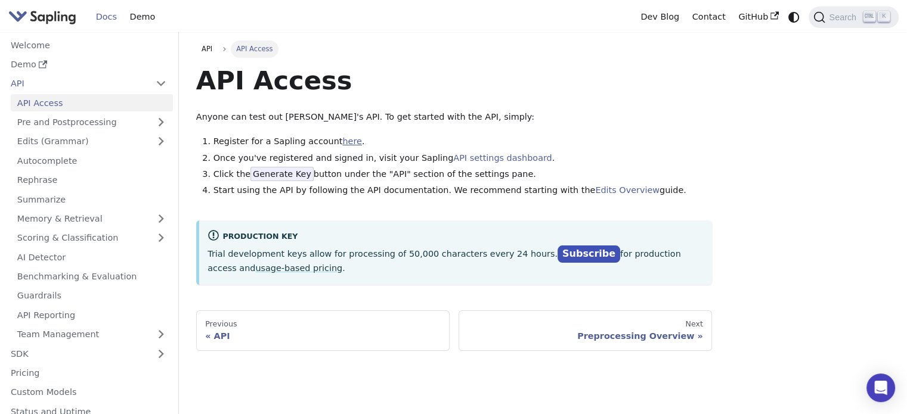
click at [342, 140] on link "here" at bounding box center [351, 142] width 19 height 10
